Goal: Find specific page/section: Find specific page/section

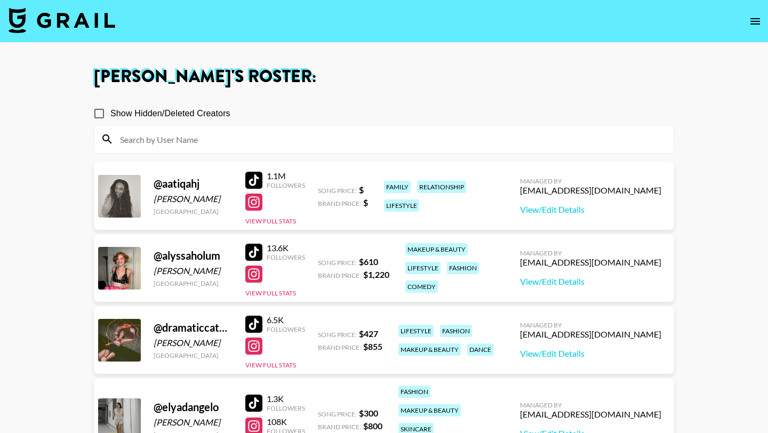
click at [767, 21] on nav at bounding box center [384, 21] width 768 height 43
click at [753, 17] on icon "open drawer" at bounding box center [755, 21] width 13 height 13
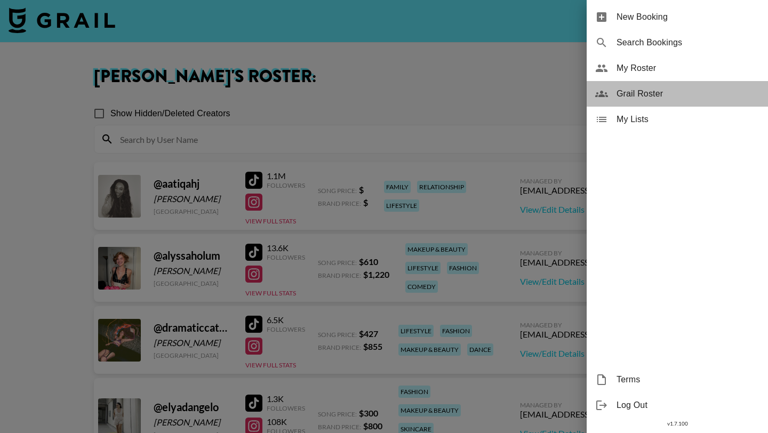
click at [637, 96] on span "Grail Roster" at bounding box center [688, 94] width 143 height 13
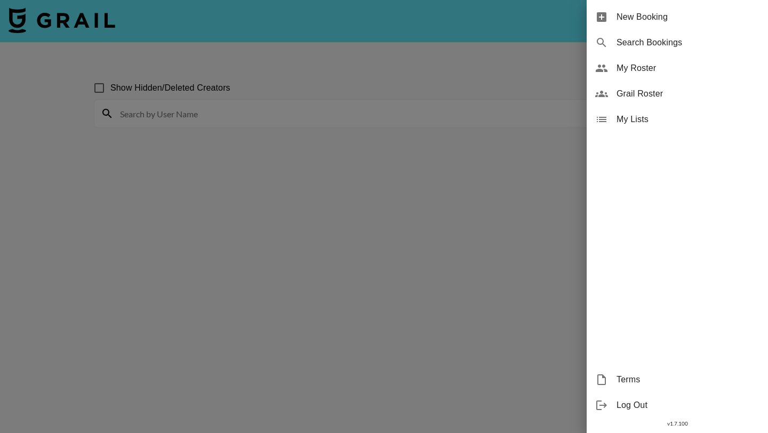
click at [256, 124] on div at bounding box center [384, 216] width 768 height 433
click at [189, 100] on div at bounding box center [384, 216] width 768 height 433
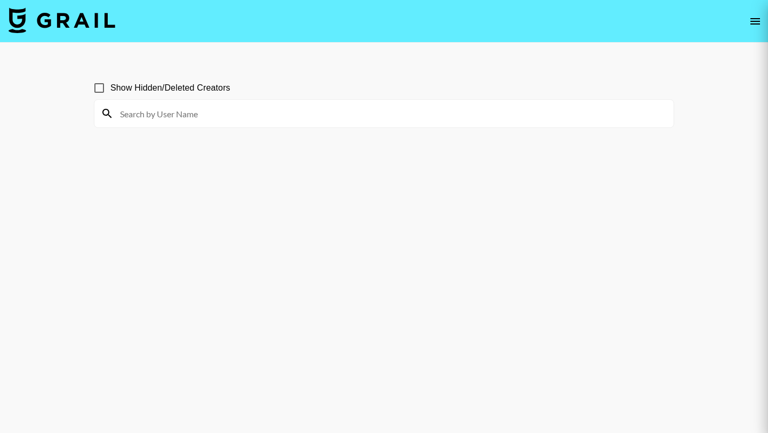
click at [297, 83] on div at bounding box center [384, 216] width 768 height 433
click at [254, 121] on div at bounding box center [384, 216] width 768 height 433
click at [215, 116] on div at bounding box center [384, 216] width 768 height 433
drag, startPoint x: 205, startPoint y: 116, endPoint x: 171, endPoint y: 109, distance: 35.5
click at [205, 116] on div at bounding box center [384, 216] width 768 height 433
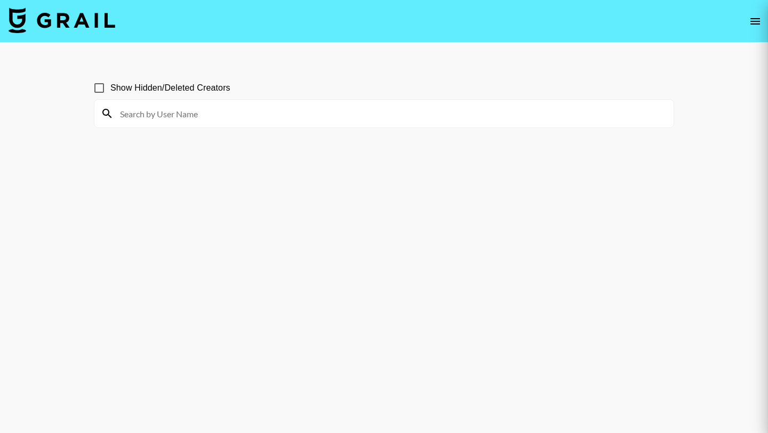
click at [171, 109] on div at bounding box center [384, 216] width 768 height 433
